Goal: Find specific page/section: Find specific page/section

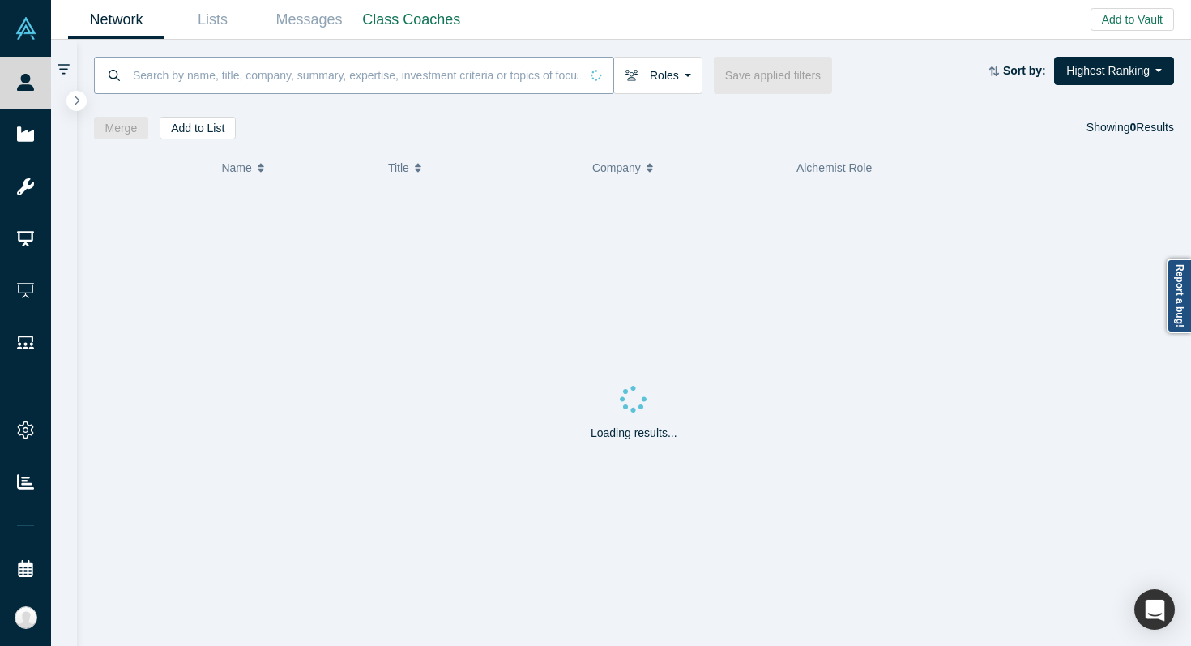
click at [189, 75] on input at bounding box center [355, 75] width 448 height 38
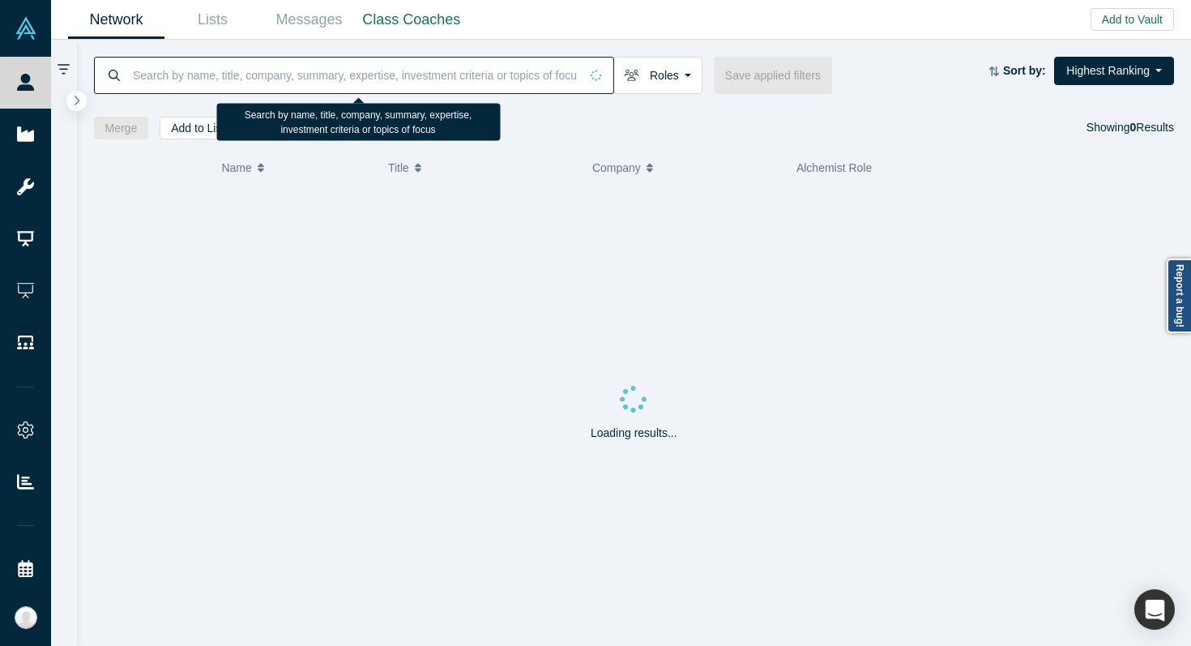
paste input "[PERSON_NAME],"
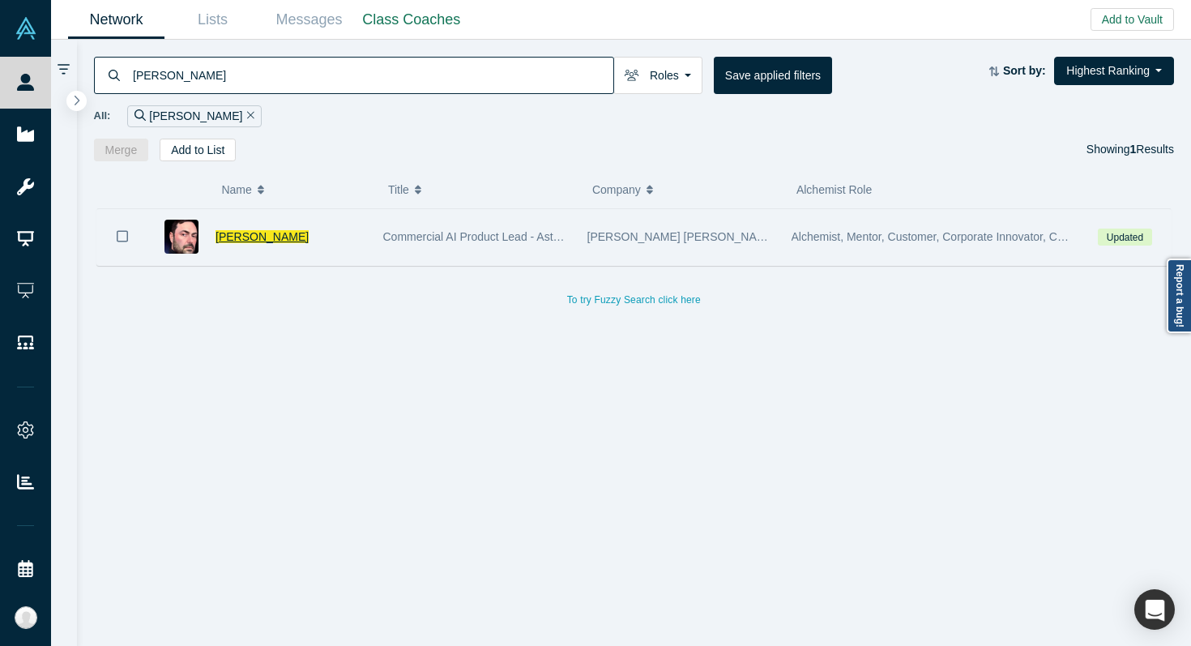
type input "[PERSON_NAME]"
click at [271, 233] on span "[PERSON_NAME]" at bounding box center [262, 236] width 93 height 13
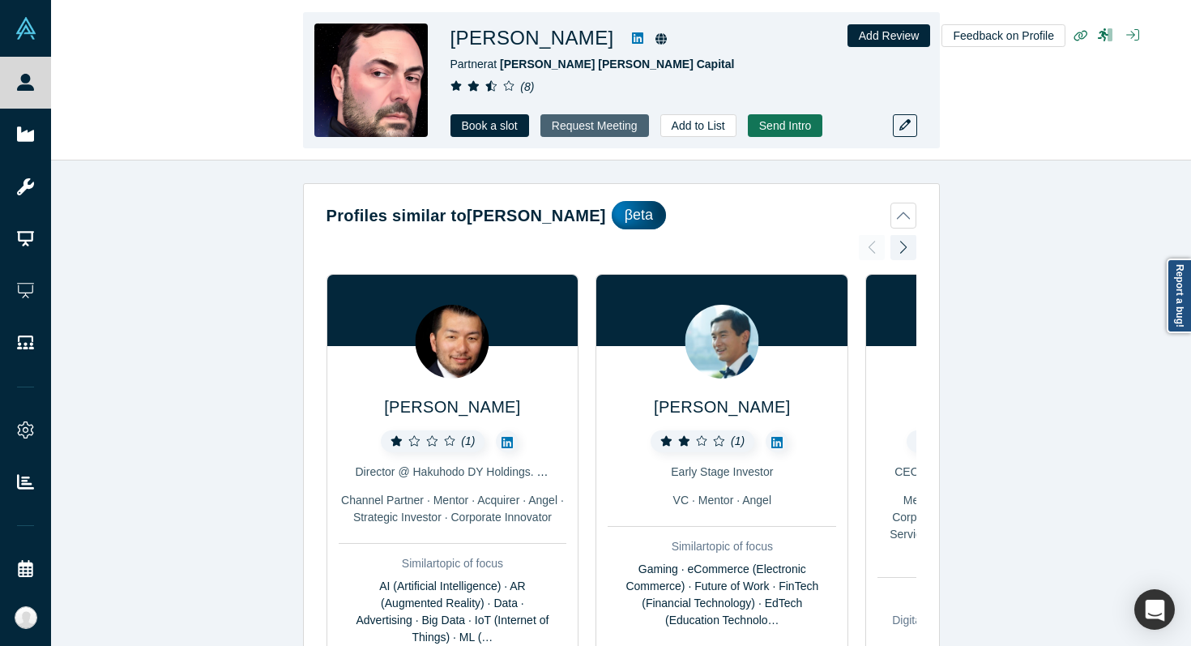
click at [556, 127] on button "Request Meeting" at bounding box center [594, 125] width 109 height 23
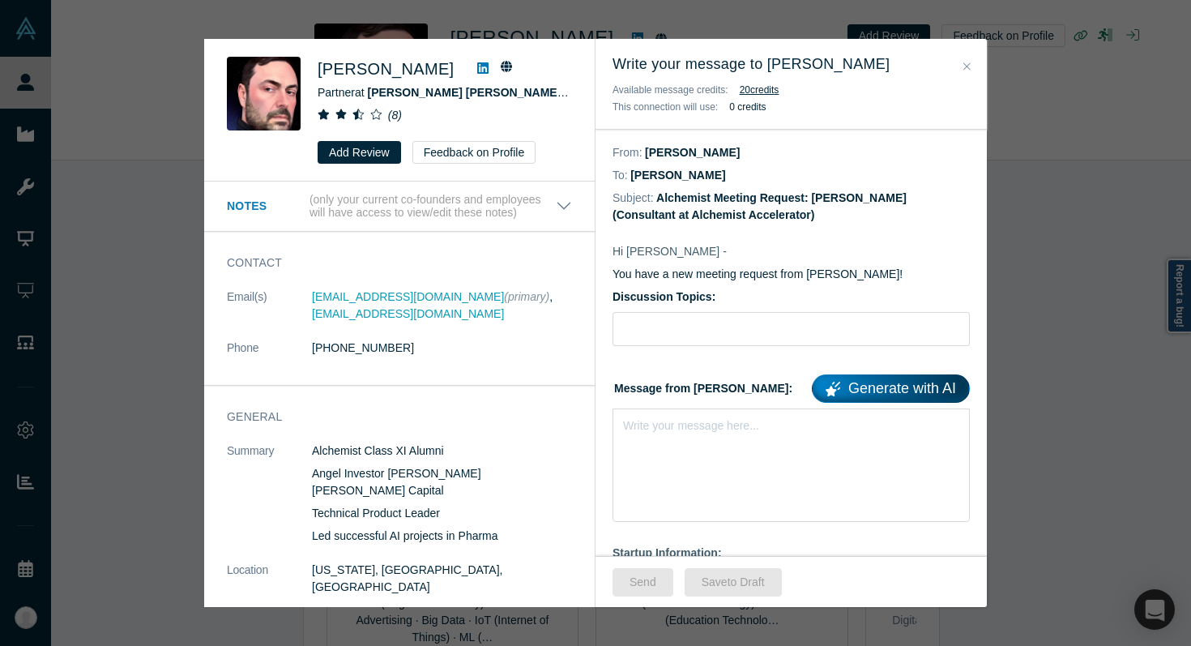
click at [971, 70] on button "Close" at bounding box center [967, 67] width 17 height 19
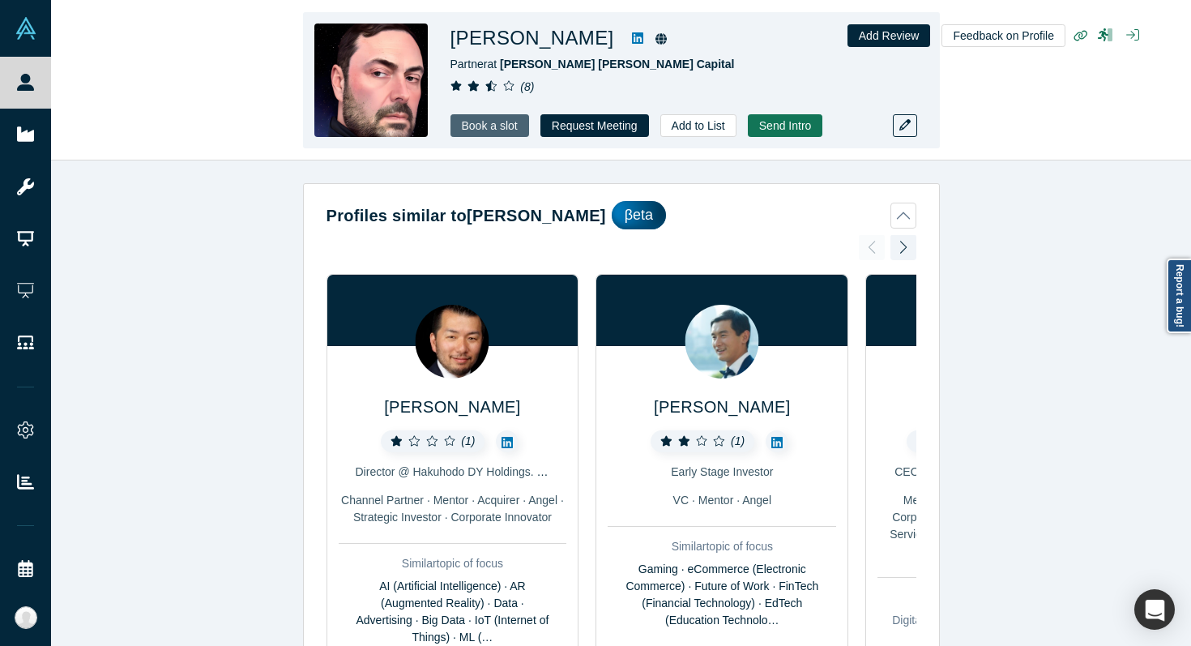
click at [492, 122] on link "Book a slot" at bounding box center [489, 125] width 79 height 23
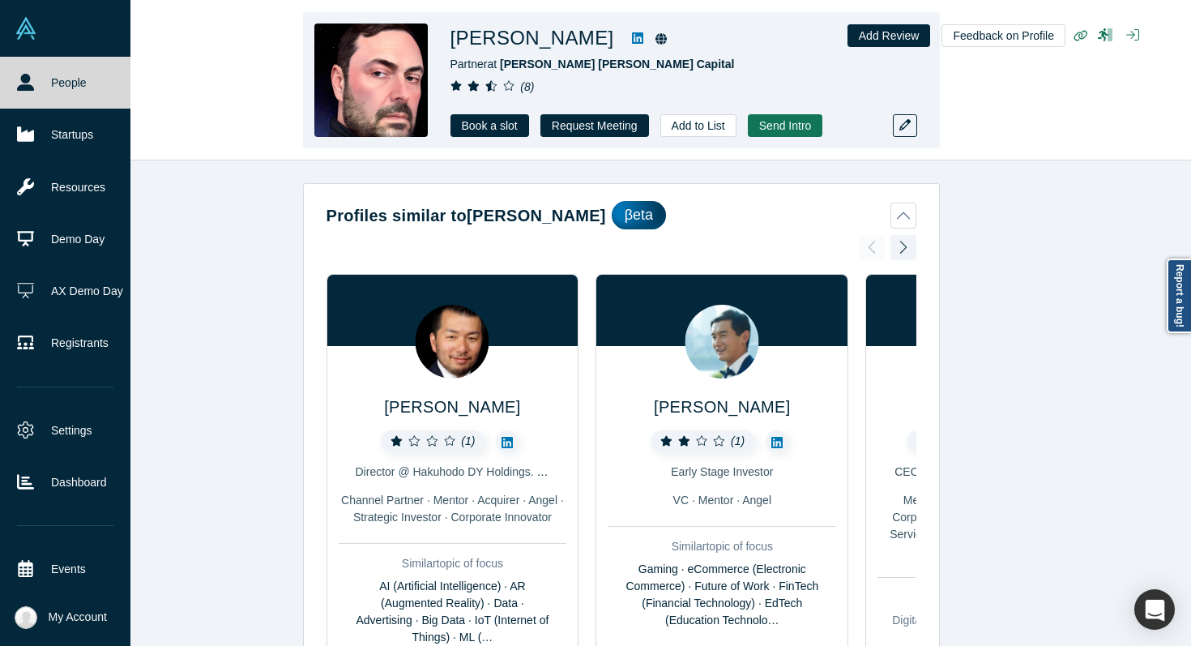
click at [29, 105] on link "People" at bounding box center [65, 83] width 130 height 52
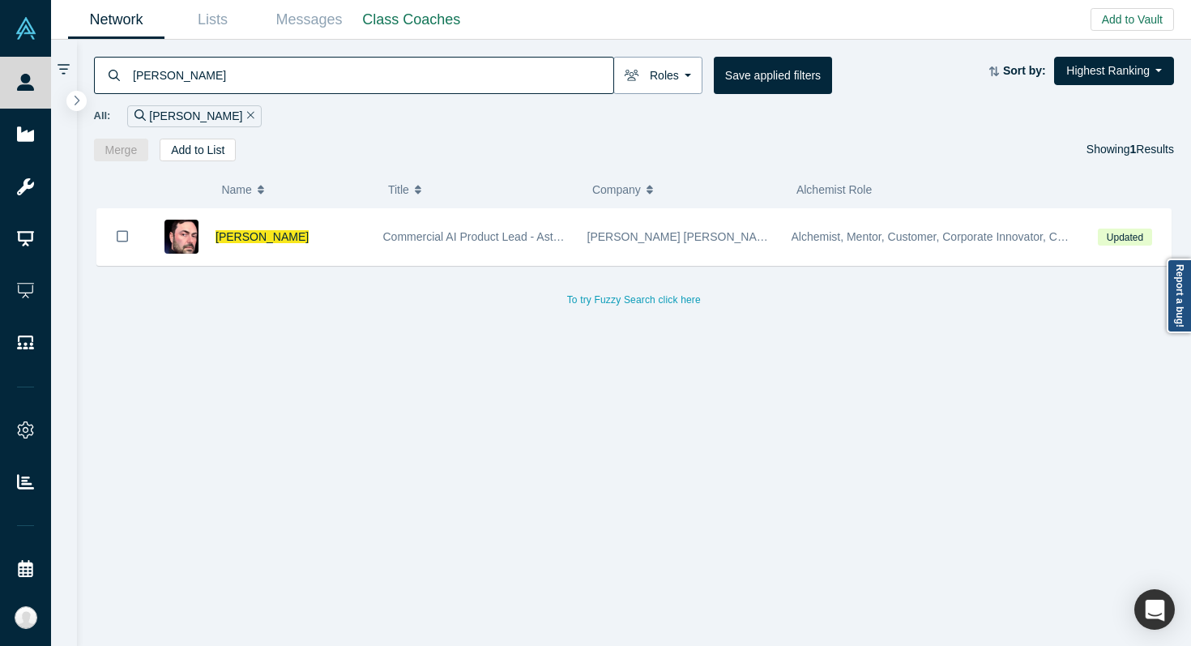
click at [678, 79] on button "Roles" at bounding box center [657, 75] width 89 height 37
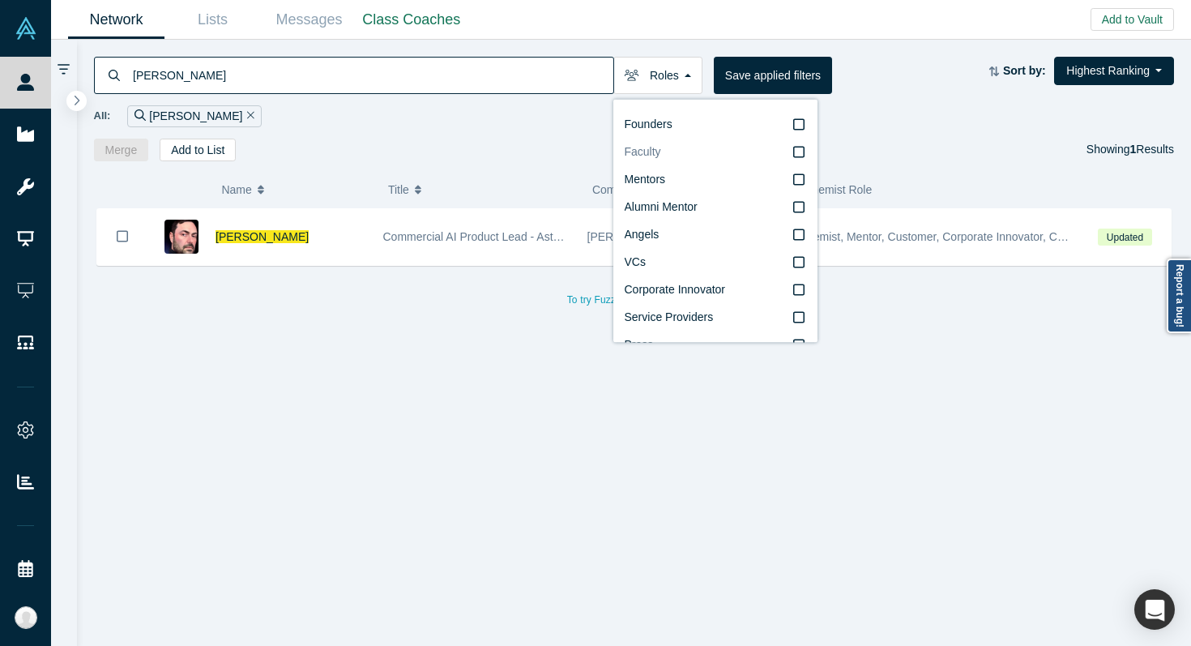
click at [796, 163] on label "Faculty" at bounding box center [715, 153] width 181 height 28
click at [0, 0] on input "Faculty" at bounding box center [0, 0] width 0 height 0
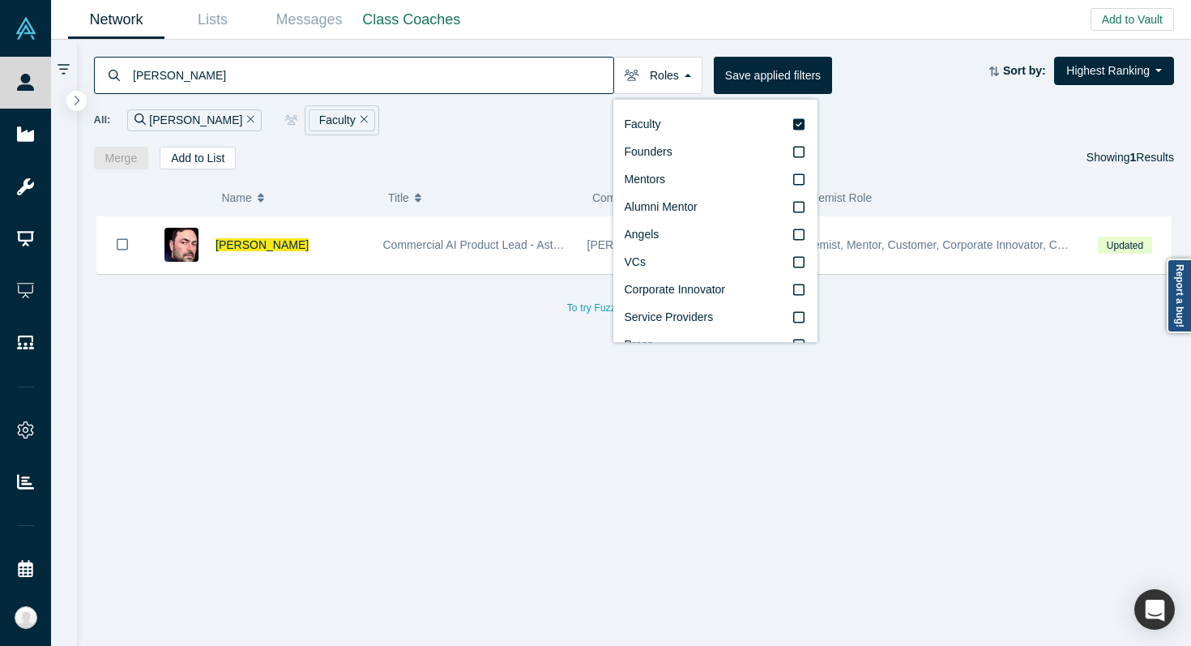
click at [247, 124] on icon "Remove Filter" at bounding box center [250, 118] width 7 height 11
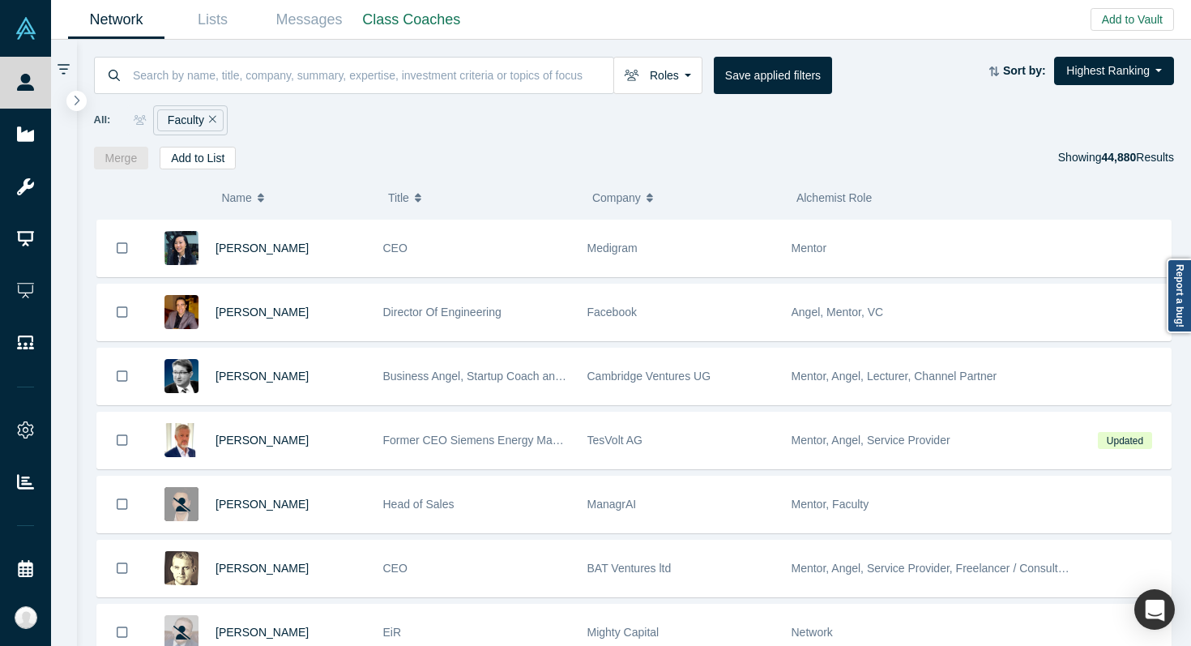
scroll to position [4998, 0]
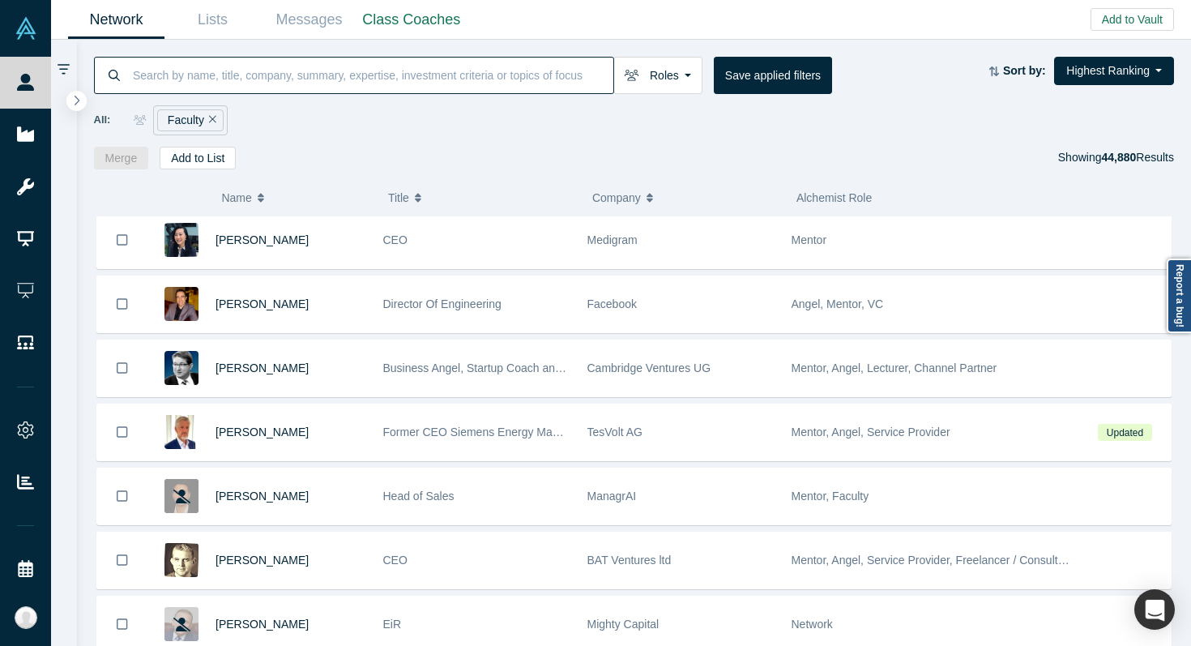
click at [254, 88] on input at bounding box center [372, 75] width 482 height 38
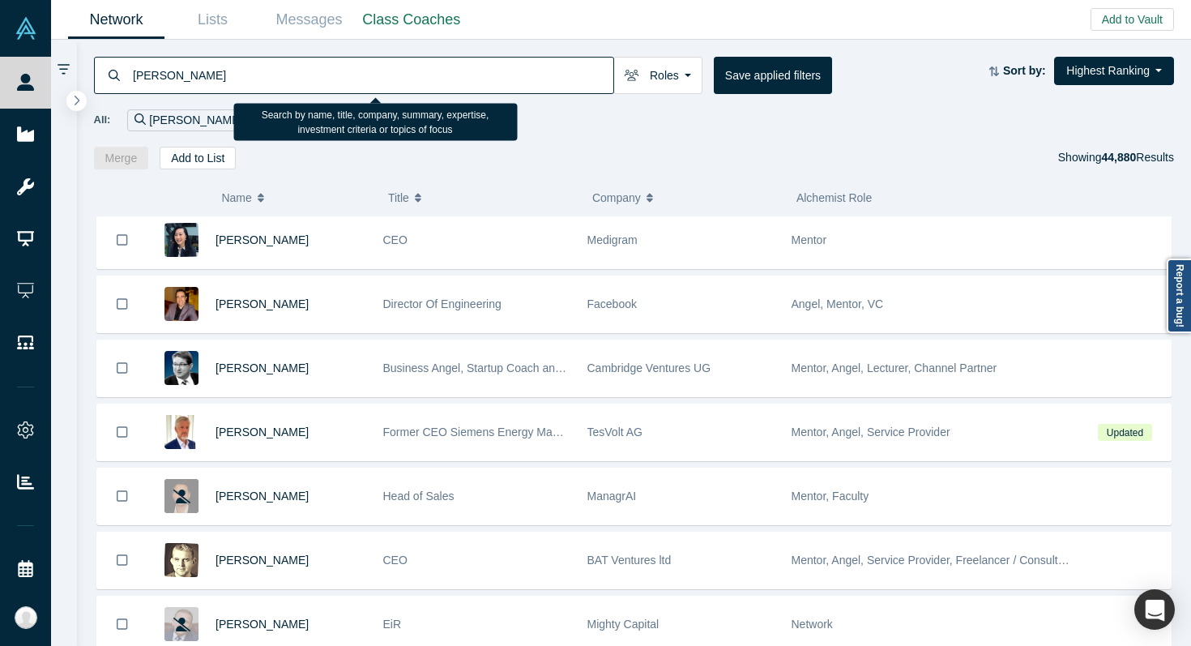
type input "[PERSON_NAME]"
